Goal: Check status: Check status

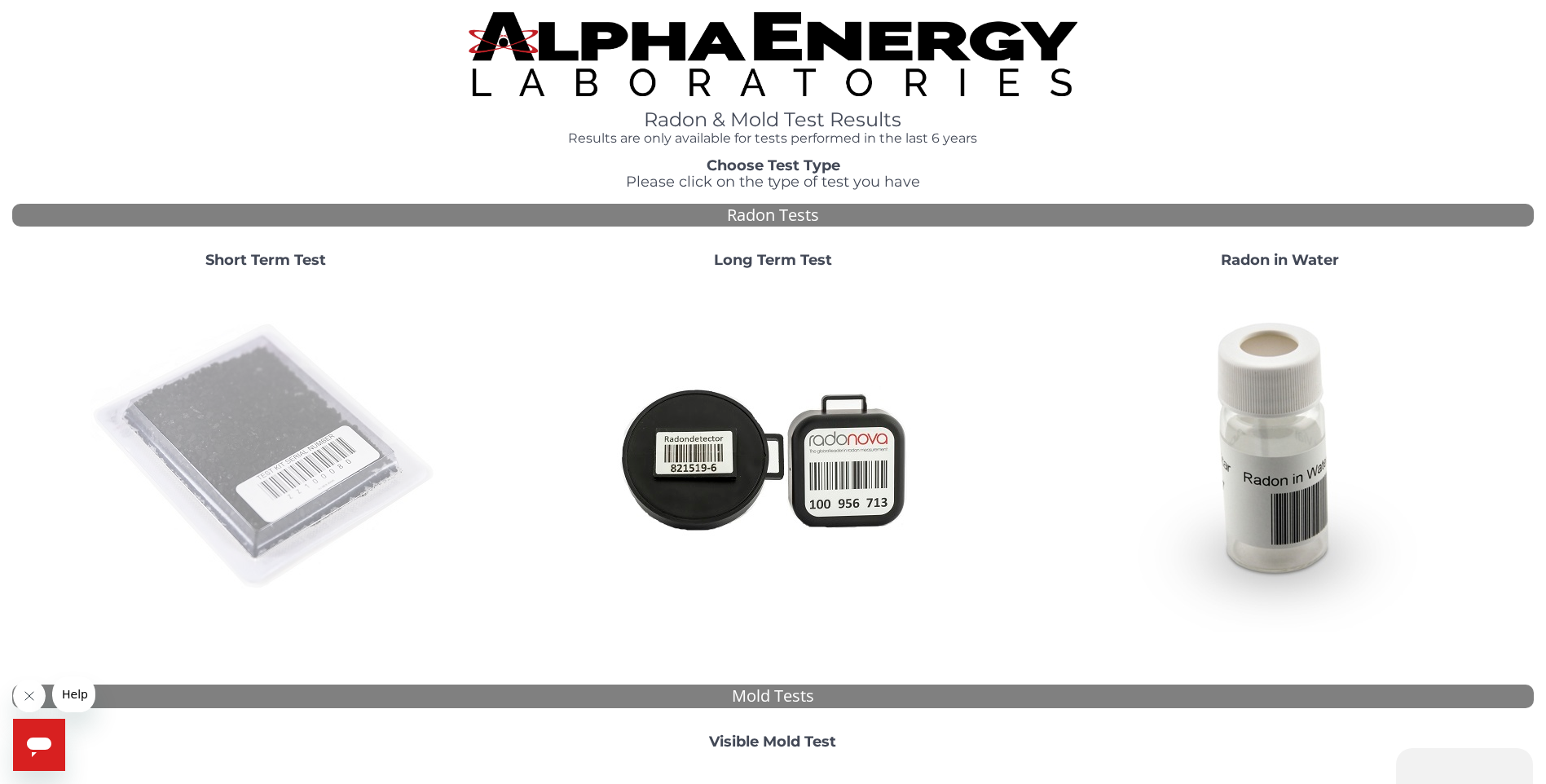
click at [276, 405] on img at bounding box center [265, 457] width 350 height 350
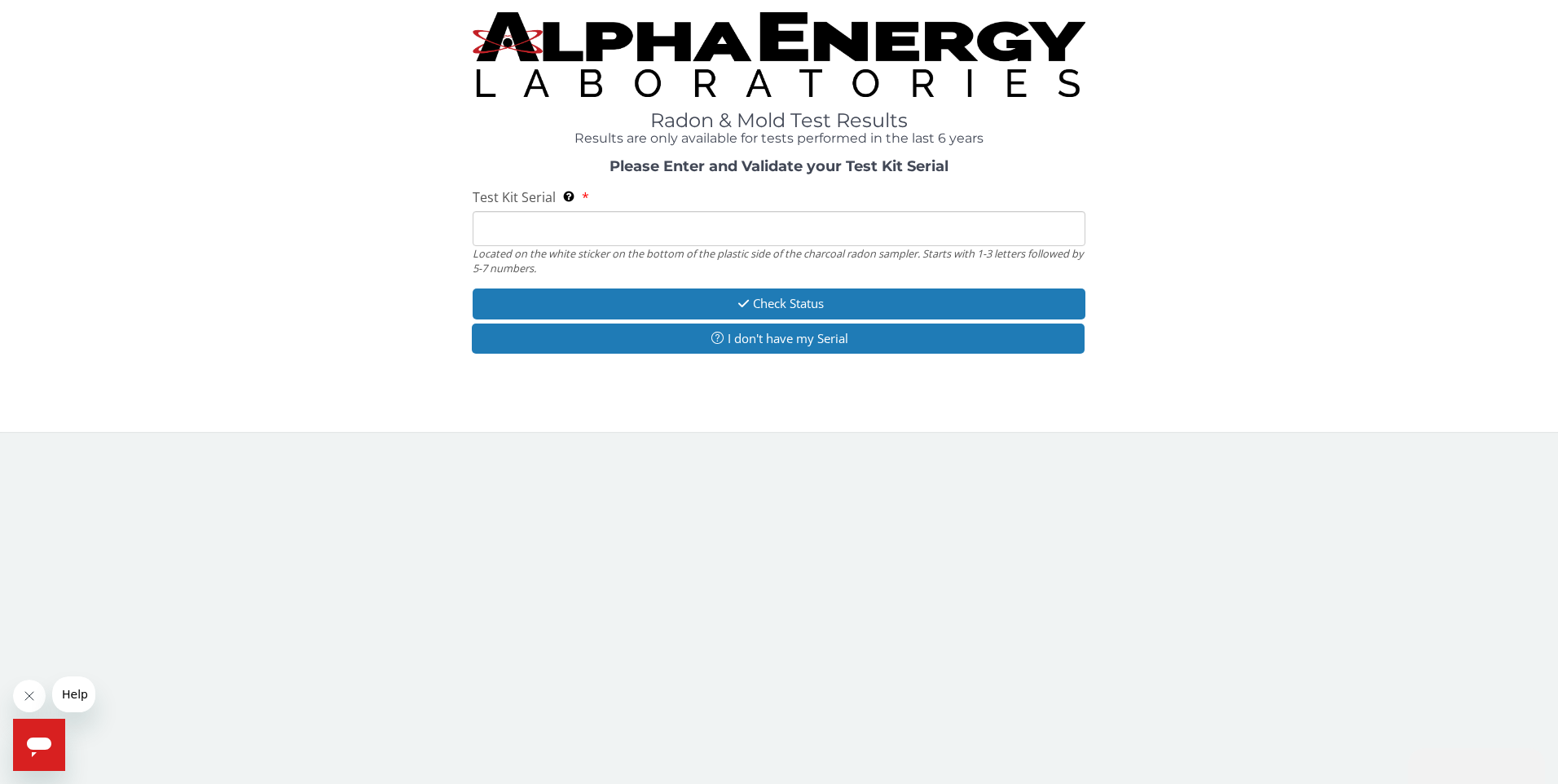
click at [489, 224] on input "Test Kit Serial Located on the white sticker on the bottom of the plastic side …" at bounding box center [779, 229] width 613 height 35
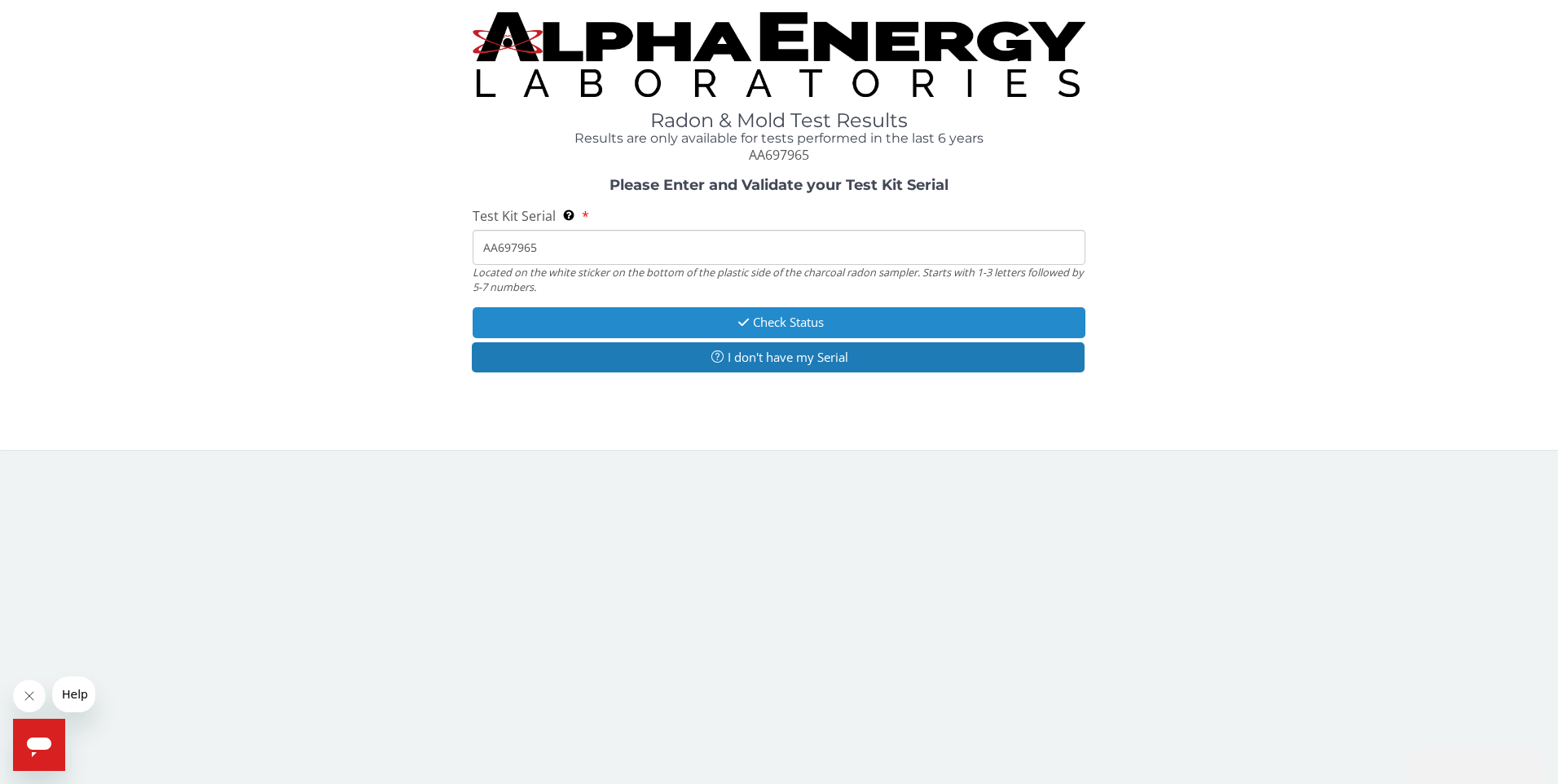
type input "AA697965"
click at [759, 324] on button "Check Status" at bounding box center [779, 322] width 613 height 30
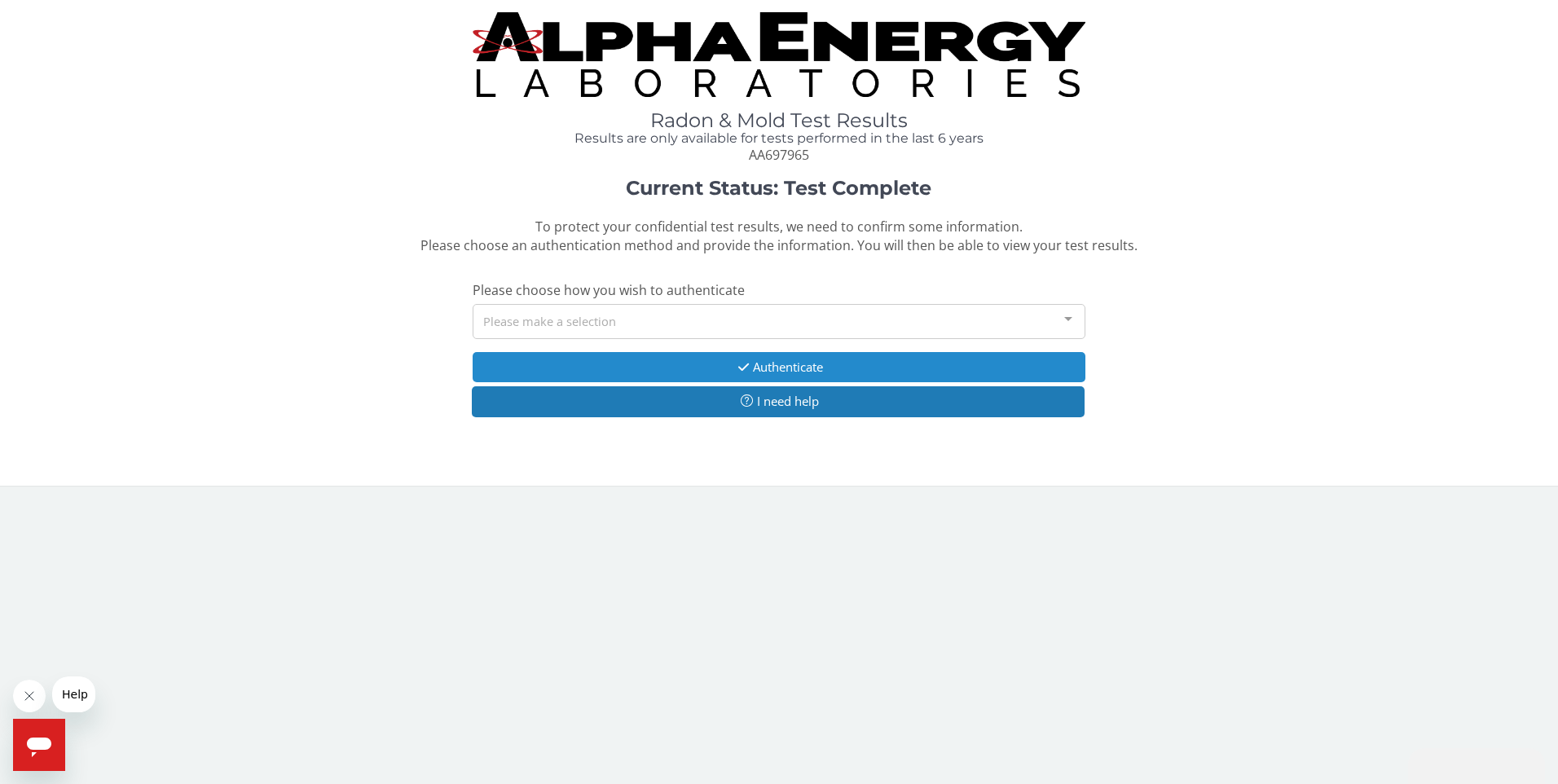
click at [776, 368] on button "Authenticate" at bounding box center [779, 366] width 613 height 30
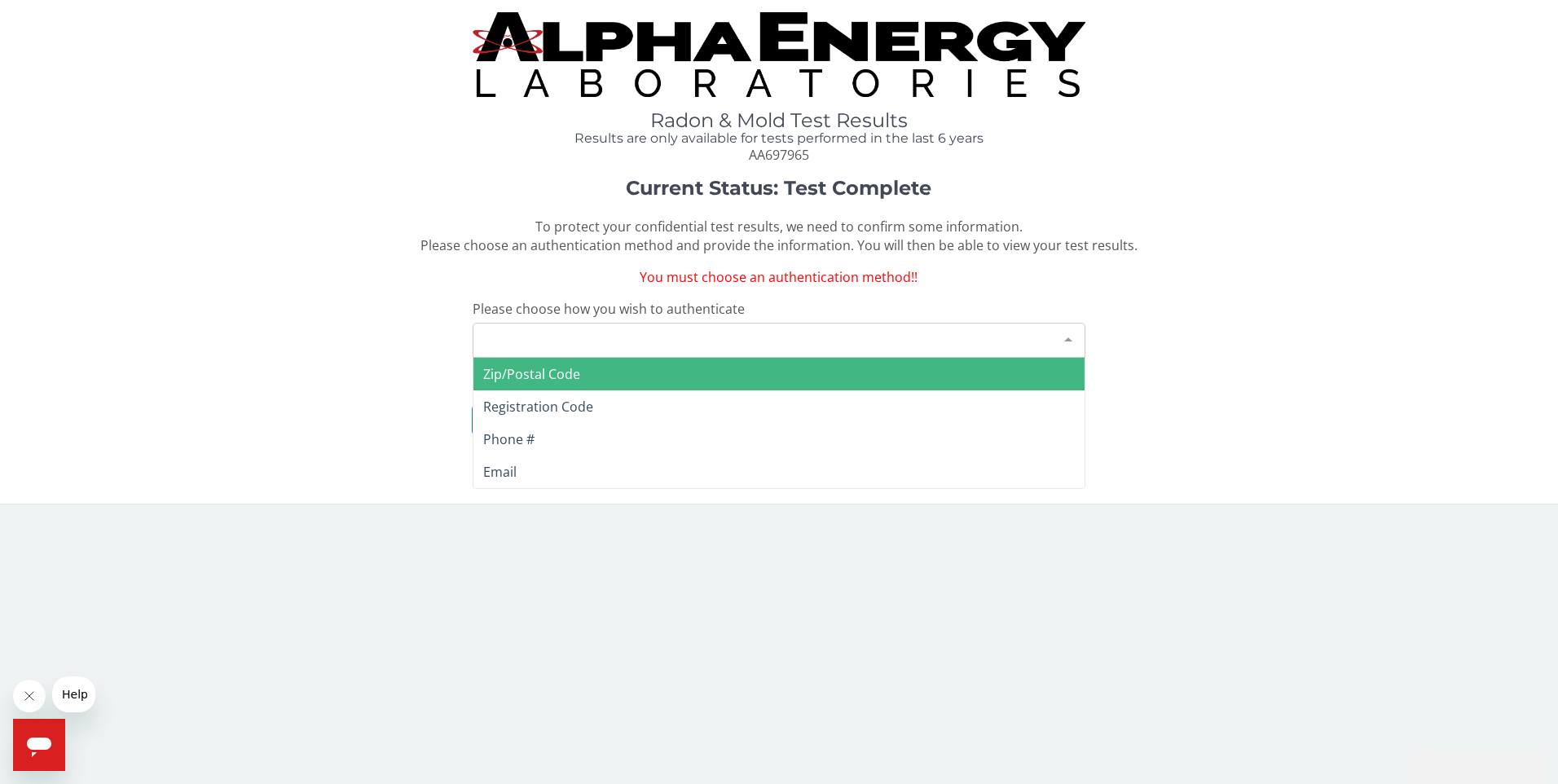
click at [642, 335] on div "Please make a selection" at bounding box center [779, 340] width 613 height 35
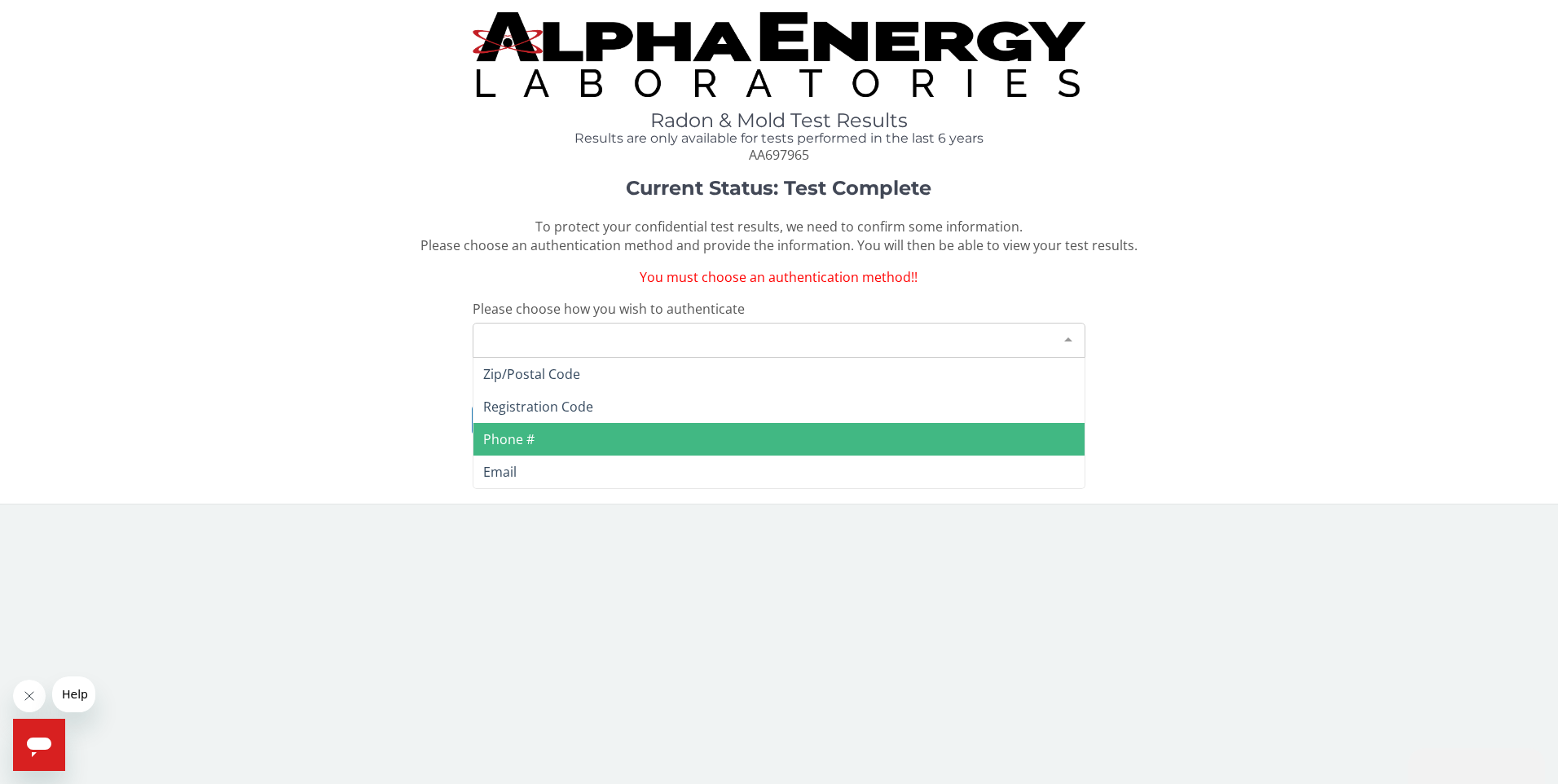
click at [554, 440] on span "Phone #" at bounding box center [779, 439] width 612 height 33
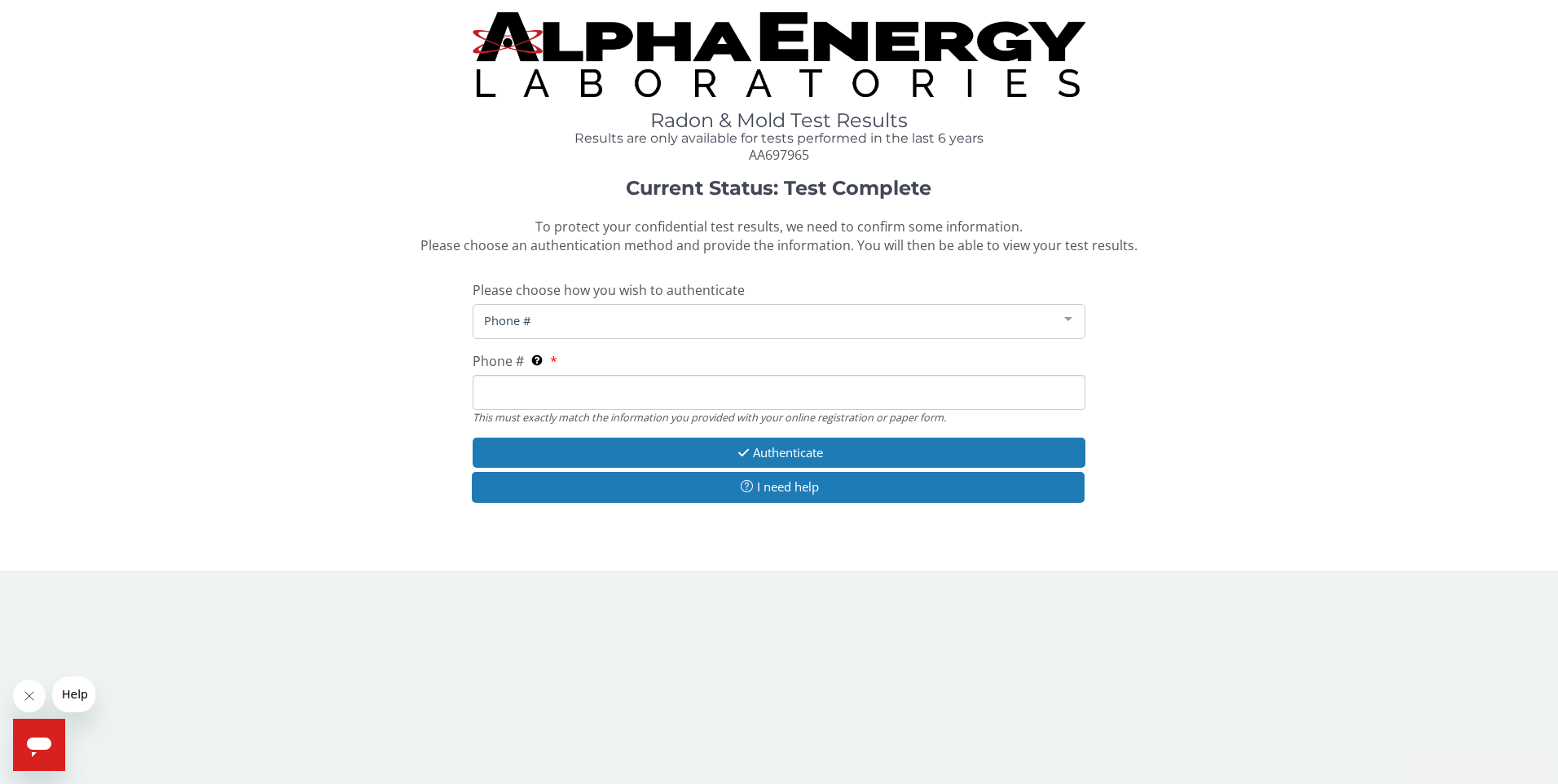
click at [529, 397] on input "Phone # This must exactly match the information you provided with your online r…" at bounding box center [779, 392] width 613 height 35
type input "[PHONE_NUMBER]"
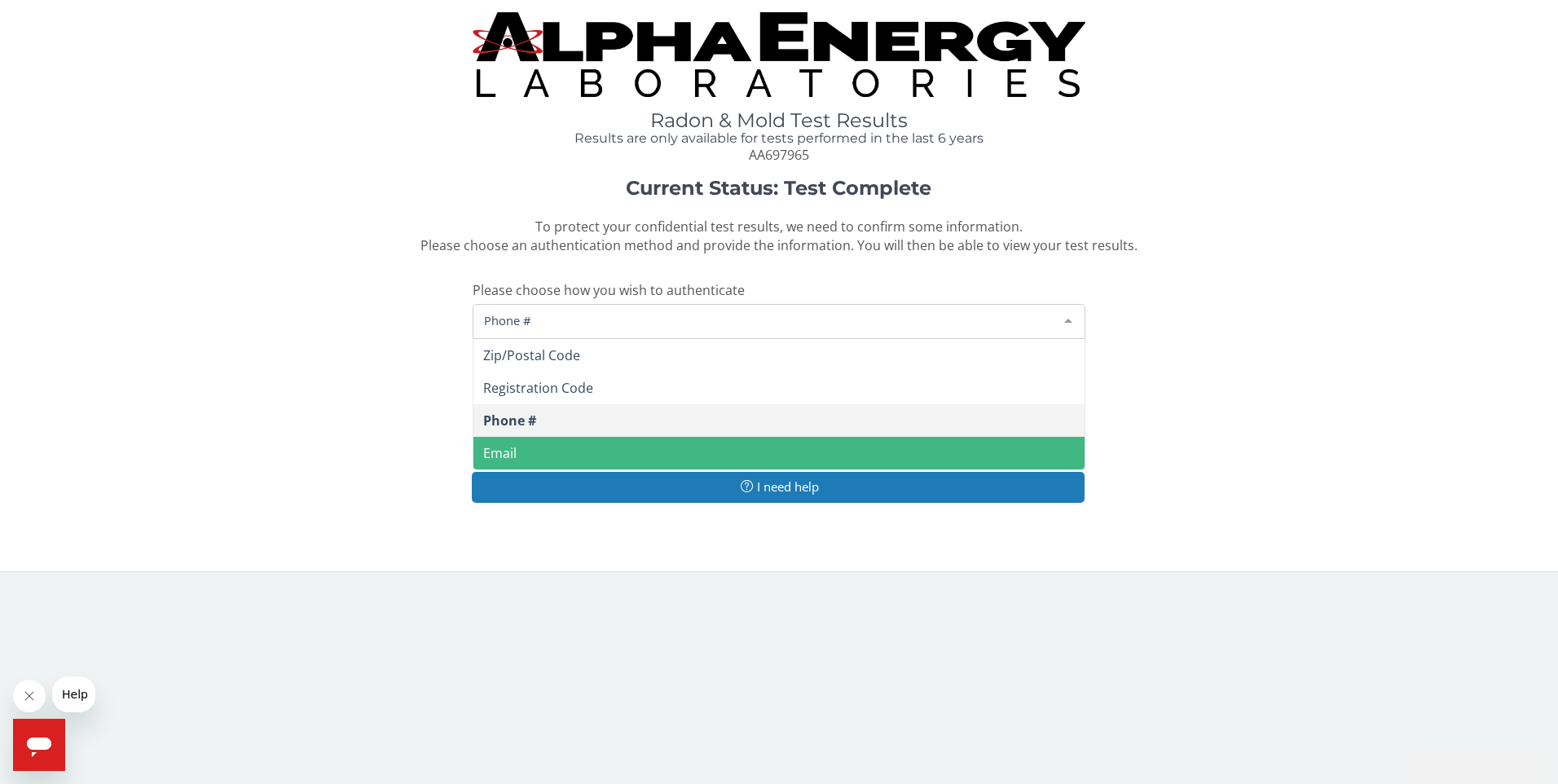
click at [582, 314] on span "Phone #" at bounding box center [766, 320] width 573 height 18
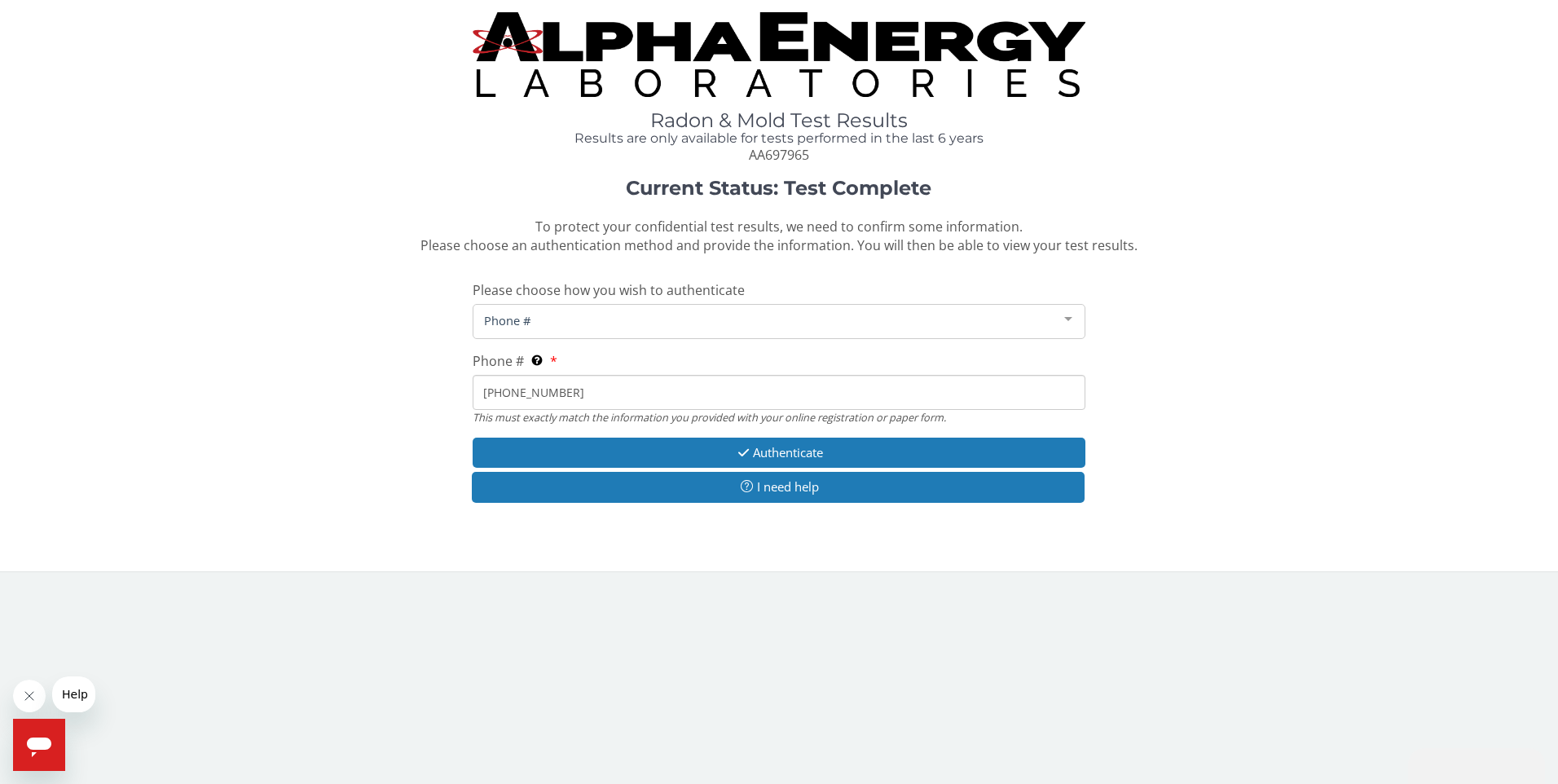
click at [577, 321] on span "Phone #" at bounding box center [766, 320] width 573 height 18
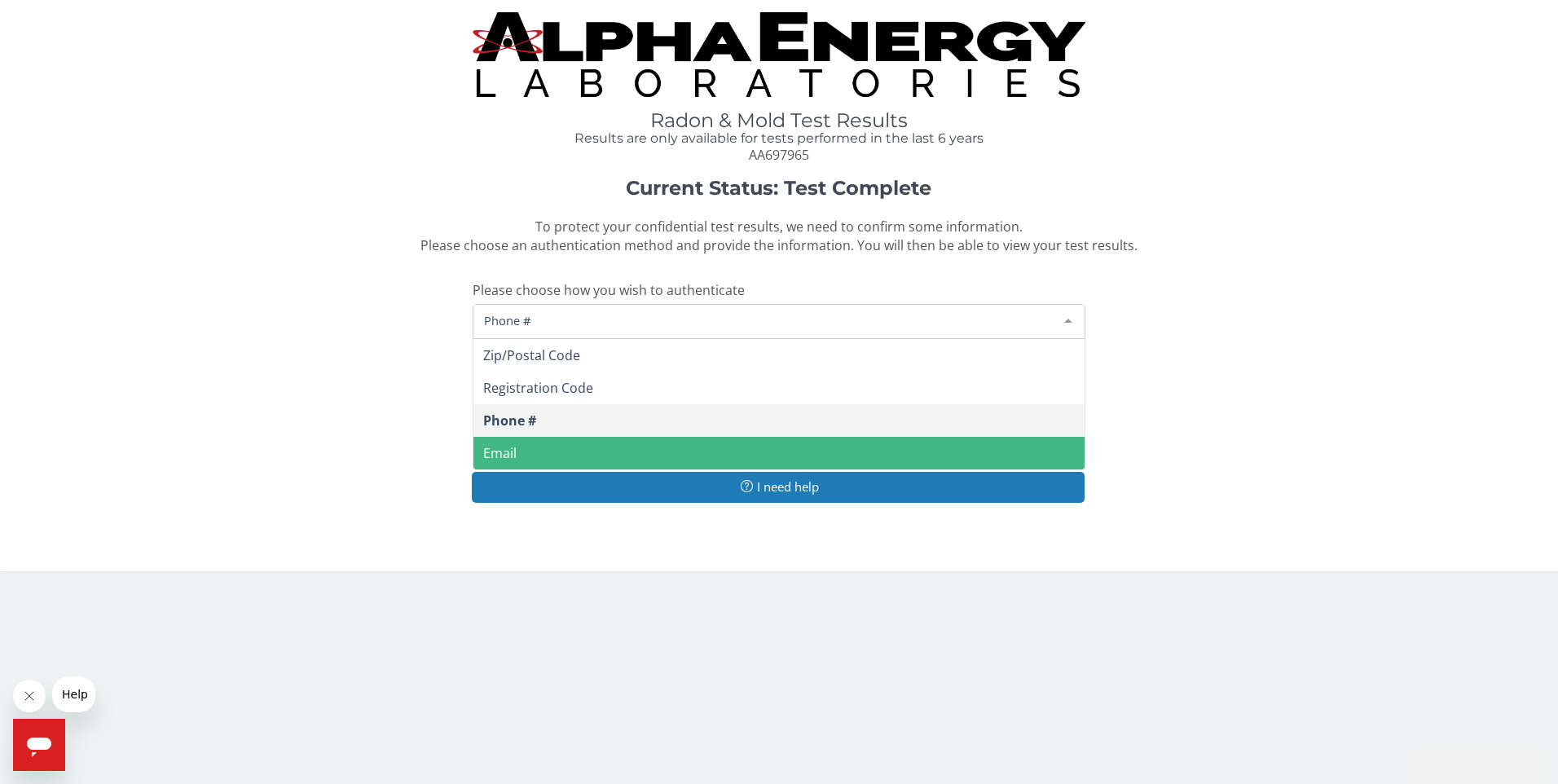
click at [550, 323] on span "Phone #" at bounding box center [766, 320] width 573 height 18
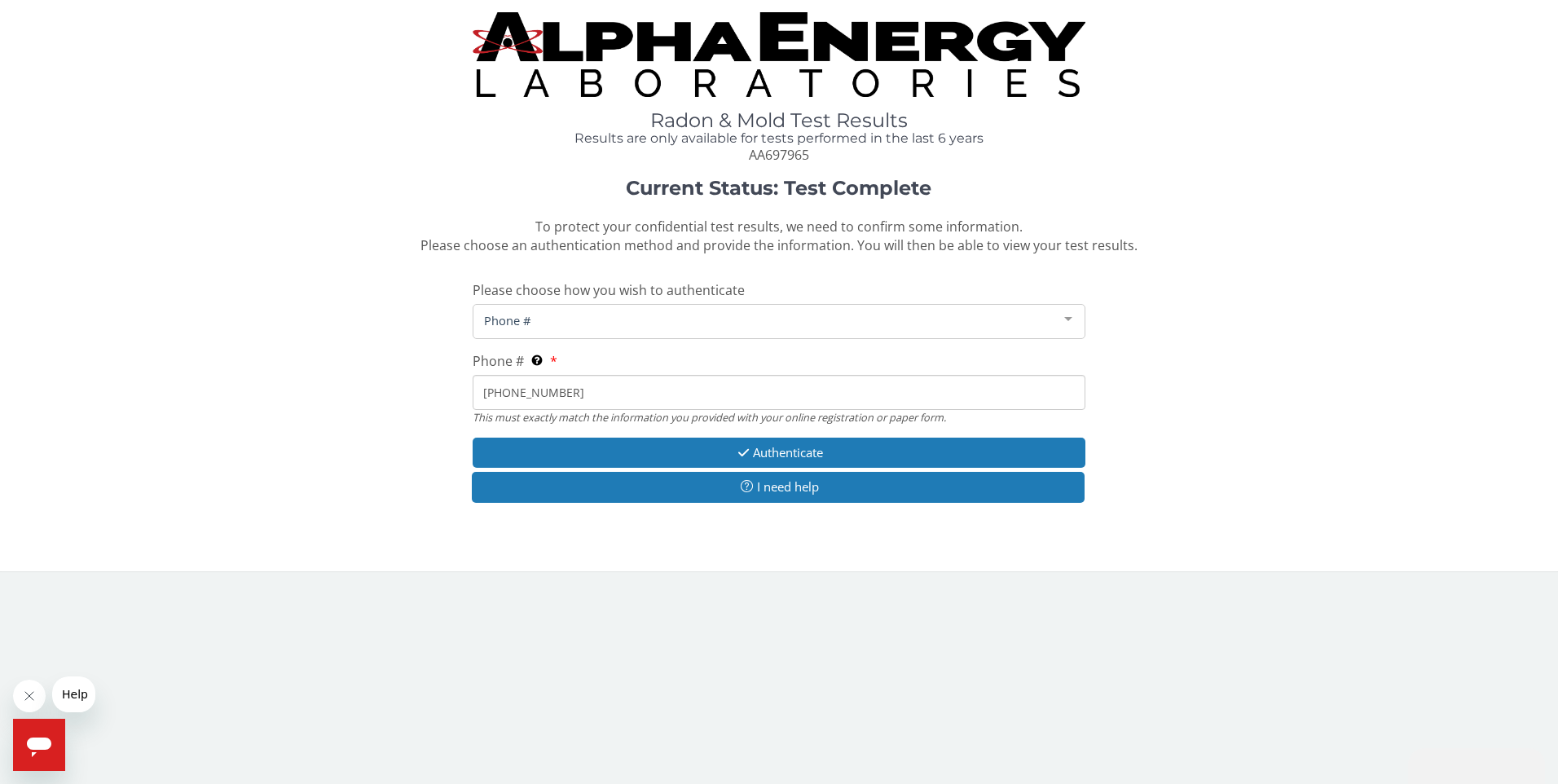
click at [549, 323] on span "Phone #" at bounding box center [766, 320] width 573 height 18
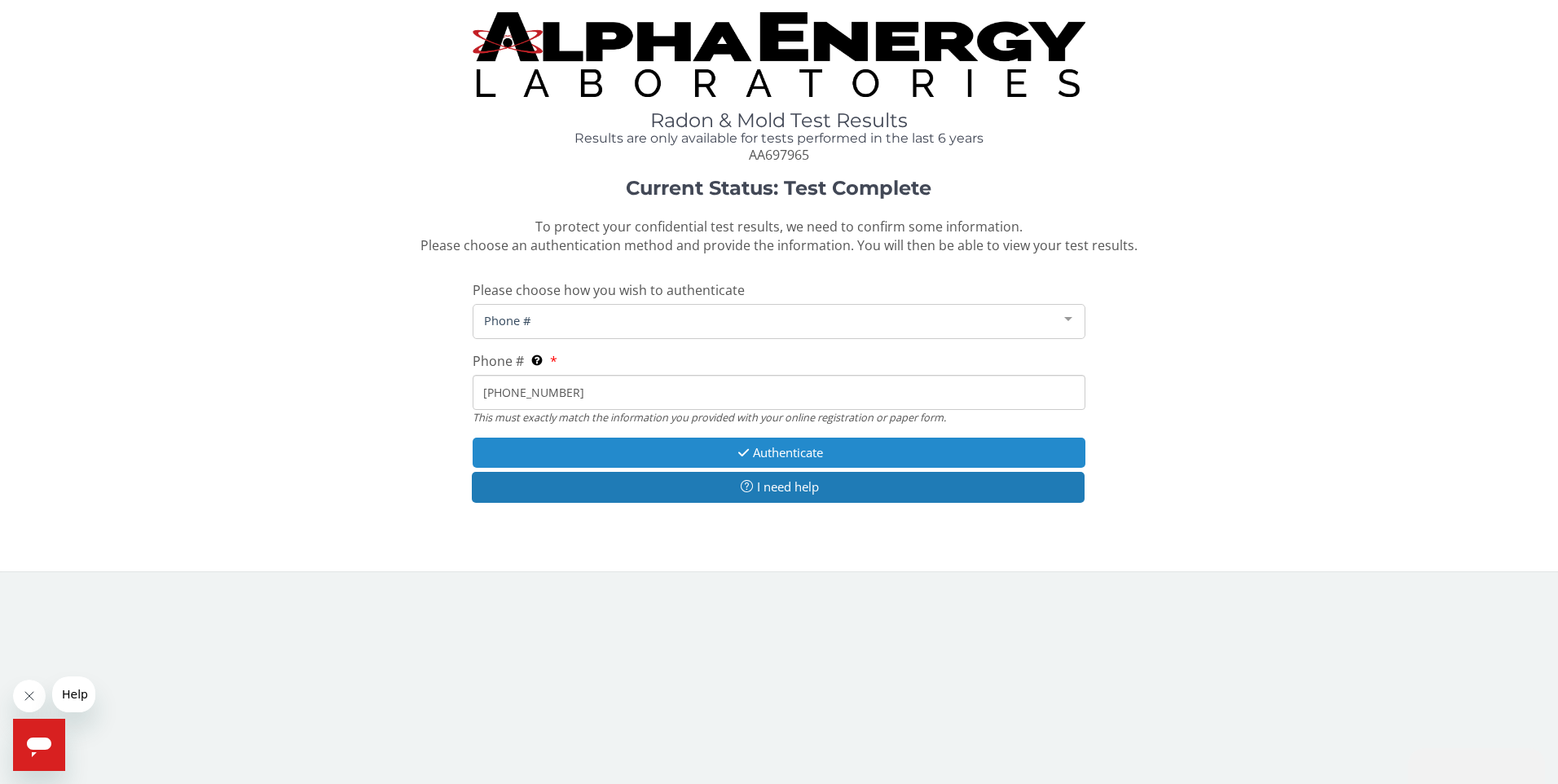
click at [776, 459] on button "Authenticate" at bounding box center [779, 452] width 613 height 30
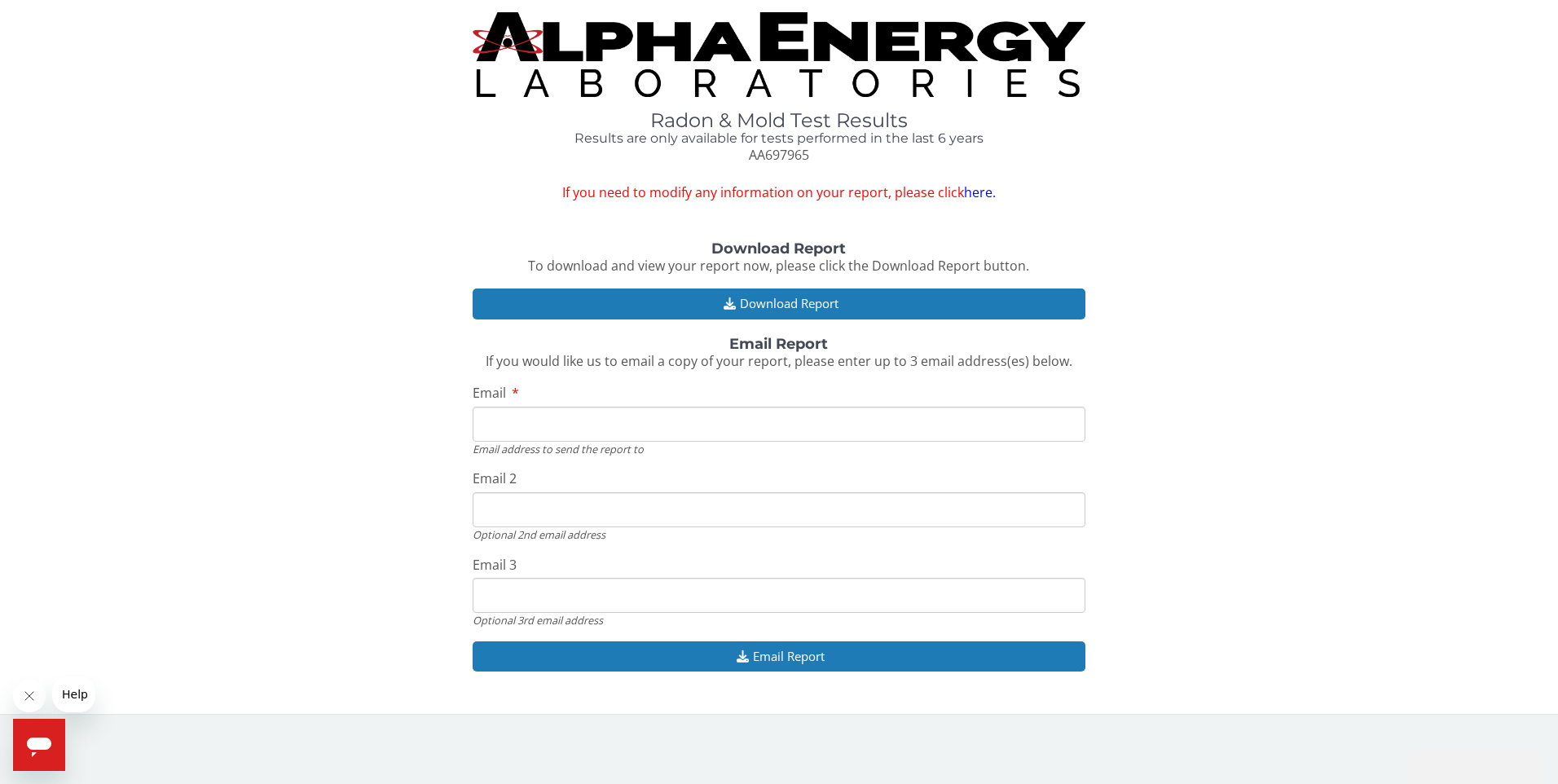
click at [532, 431] on input "Email" at bounding box center [779, 424] width 613 height 35
type input "[EMAIL_ADDRESS][DOMAIN_NAME]"
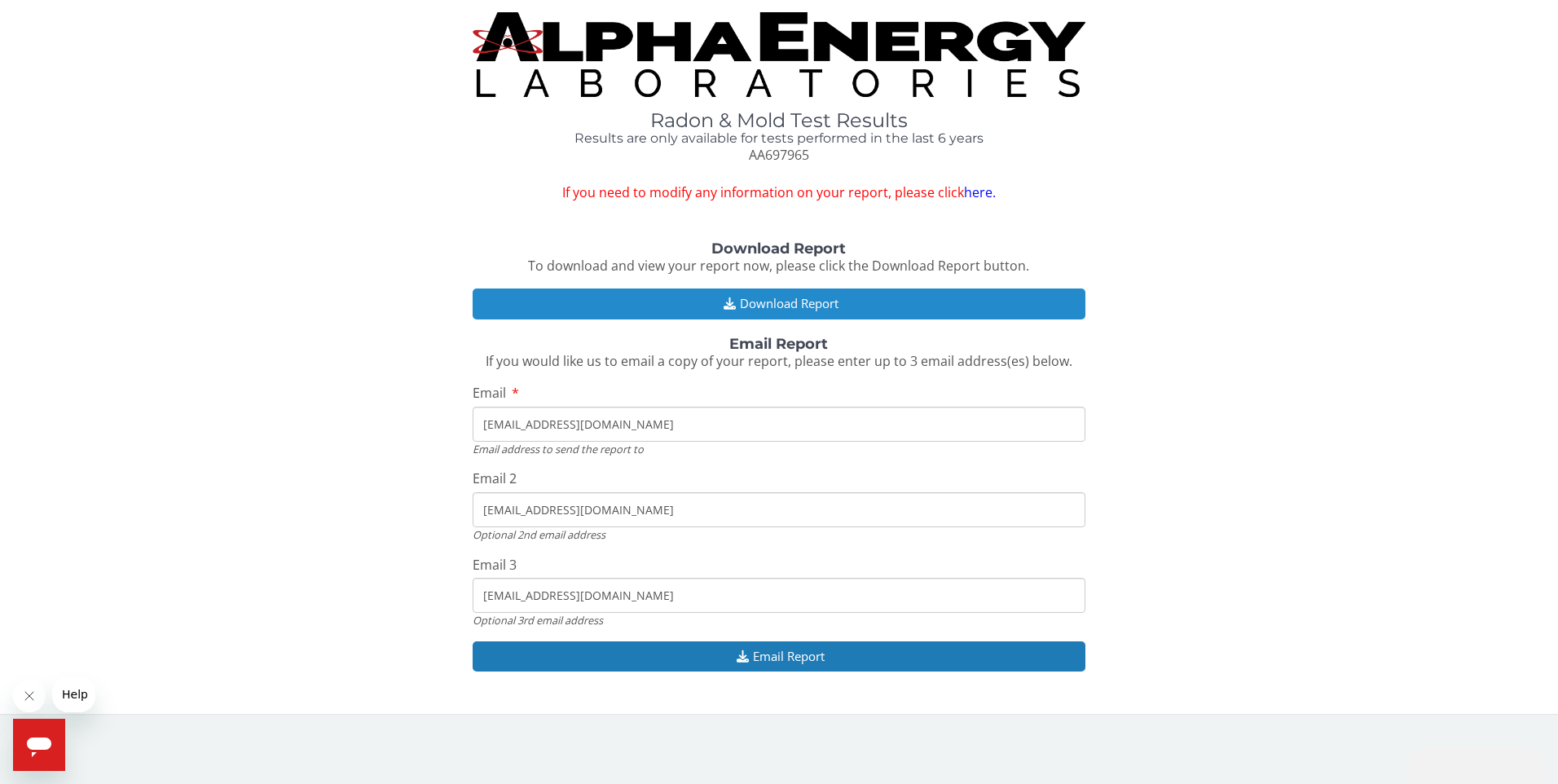
click at [772, 301] on button "Download Report" at bounding box center [779, 303] width 613 height 30
